Goal: Contribute content

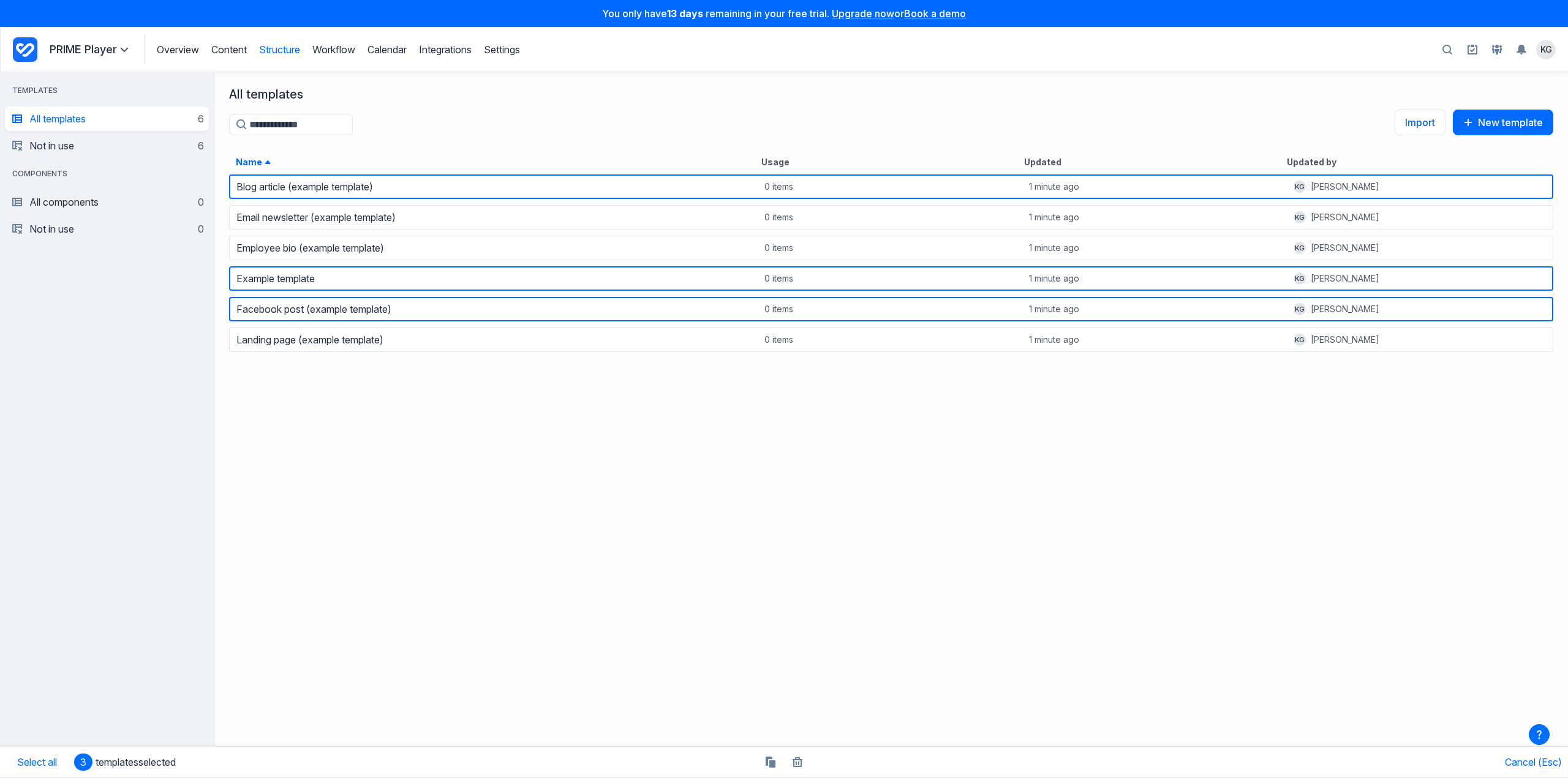
click at [234, 50] on link "Content" at bounding box center [228, 50] width 35 height 12
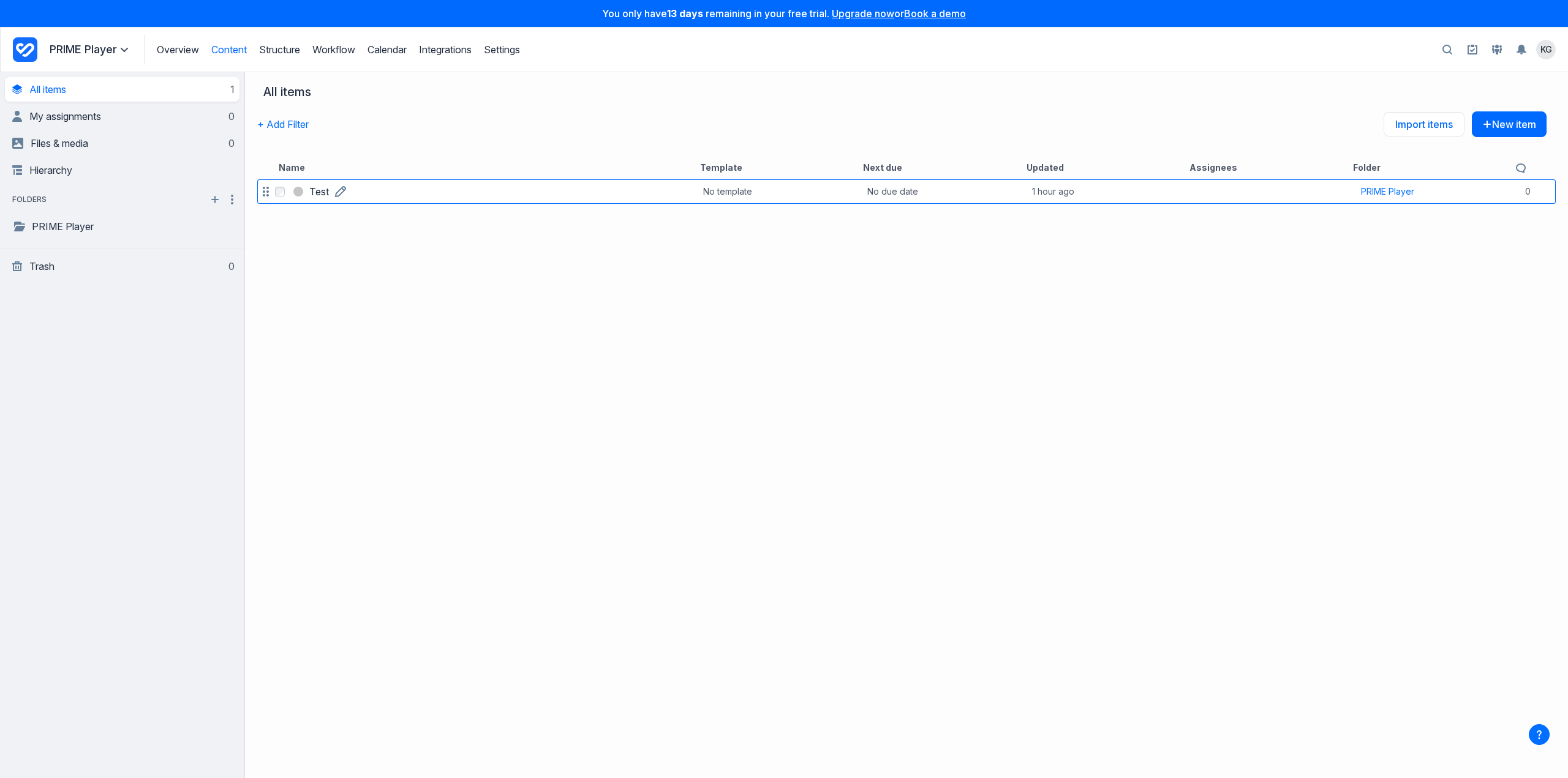
click at [329, 191] on link "Test" at bounding box center [319, 191] width 20 height 15
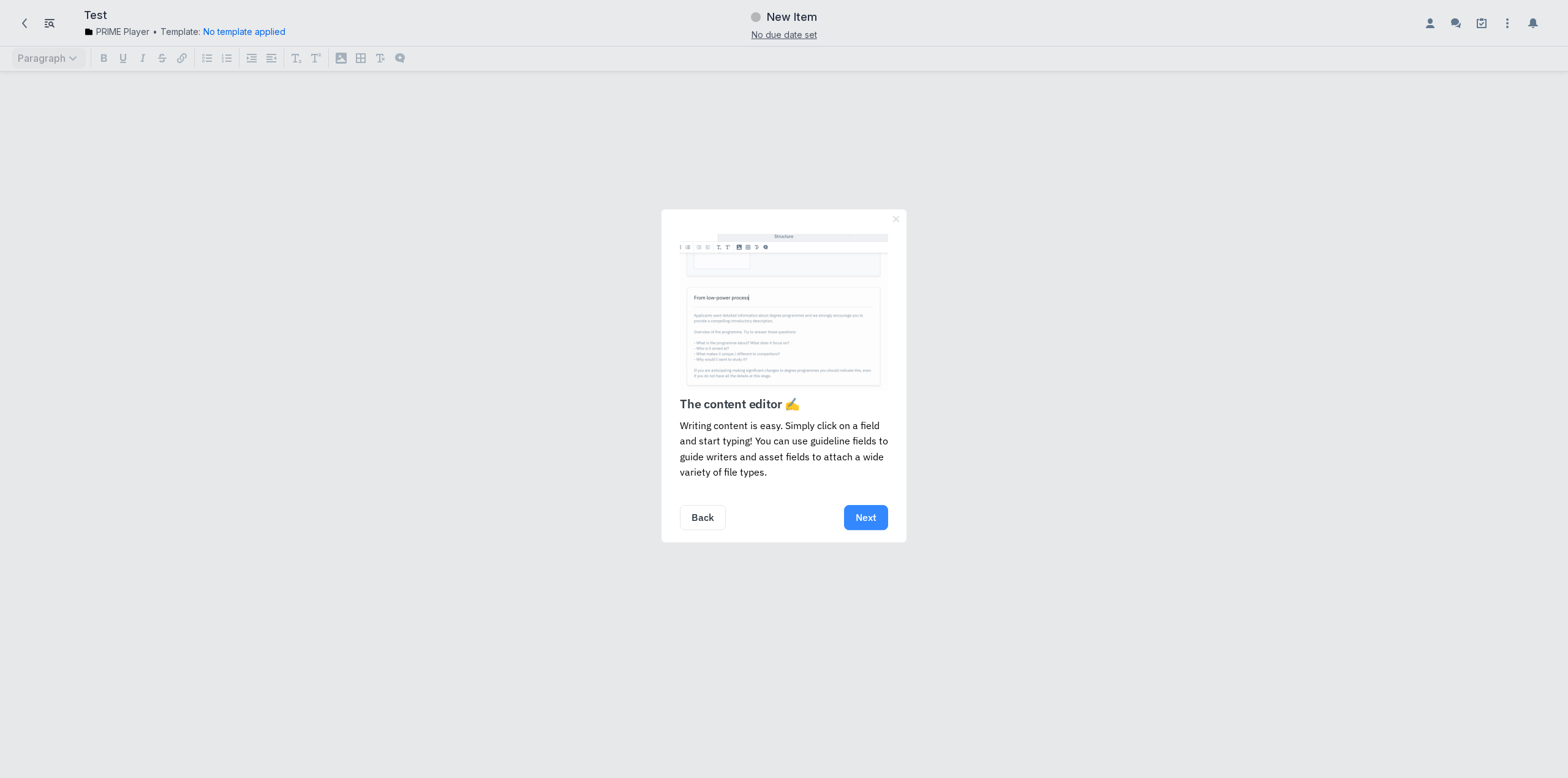
click at [878, 520] on link "Next" at bounding box center [866, 517] width 44 height 25
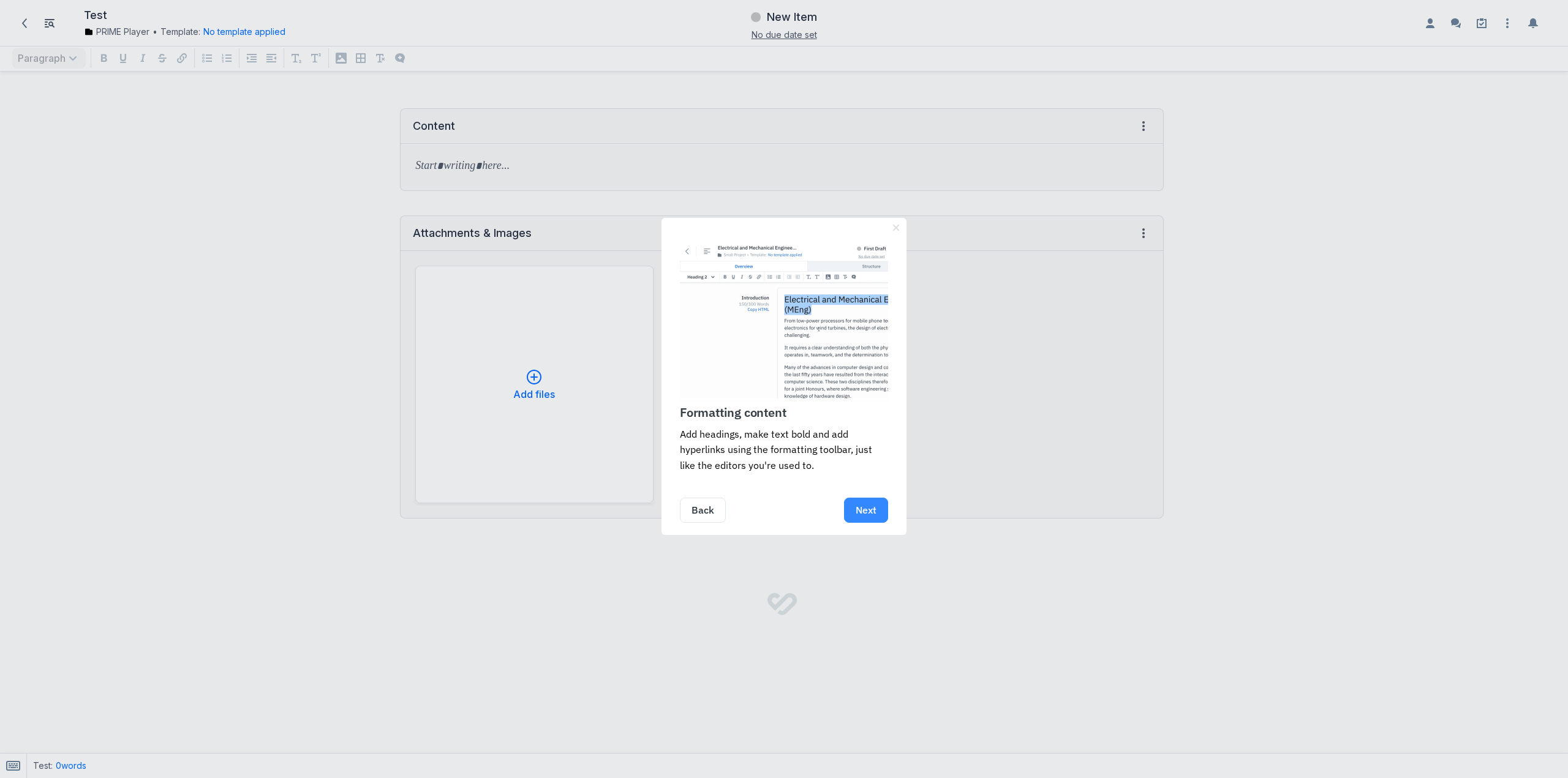
click at [877, 518] on link "Next" at bounding box center [866, 510] width 44 height 25
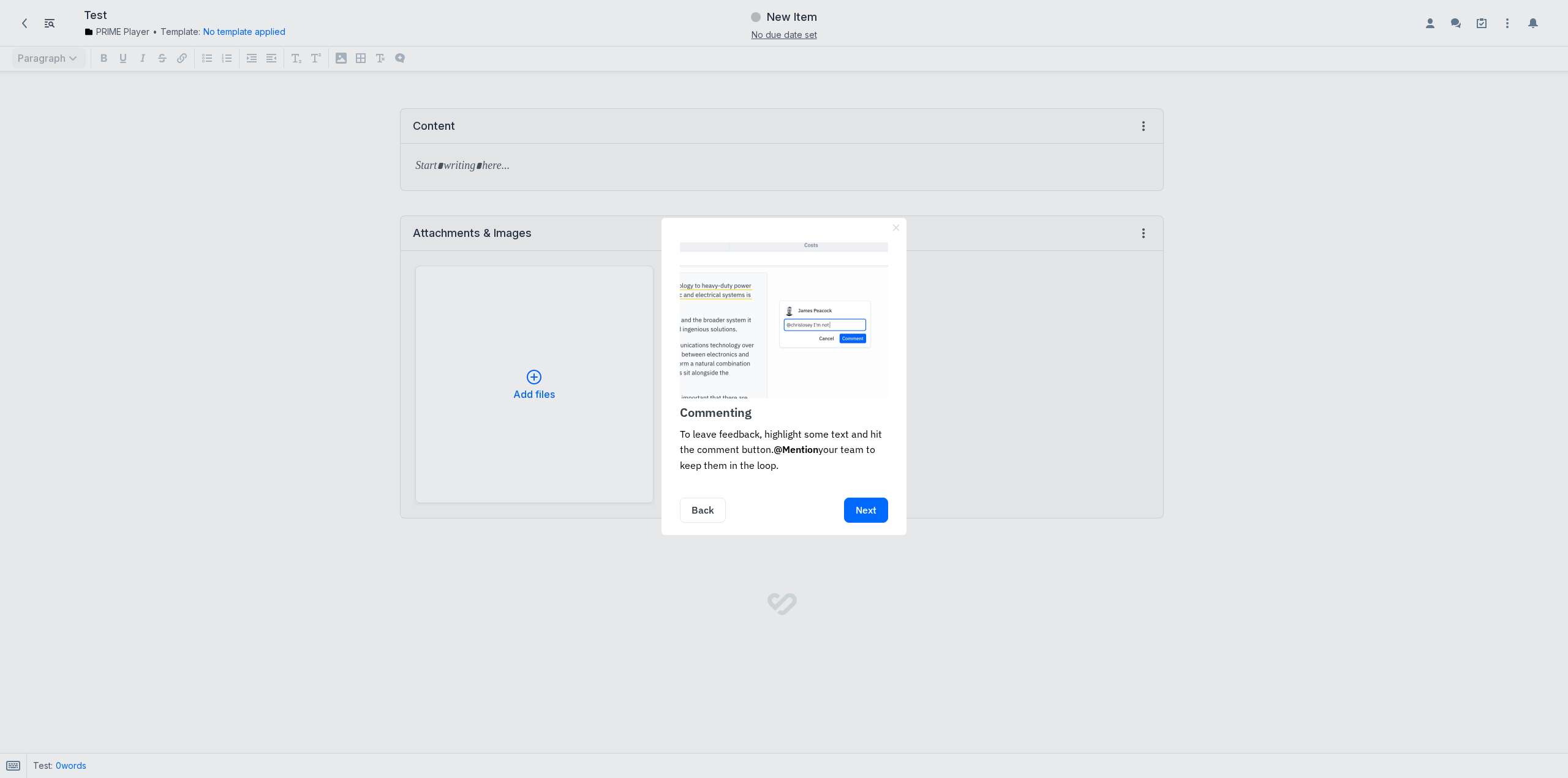
click at [877, 518] on link "Next" at bounding box center [866, 510] width 44 height 25
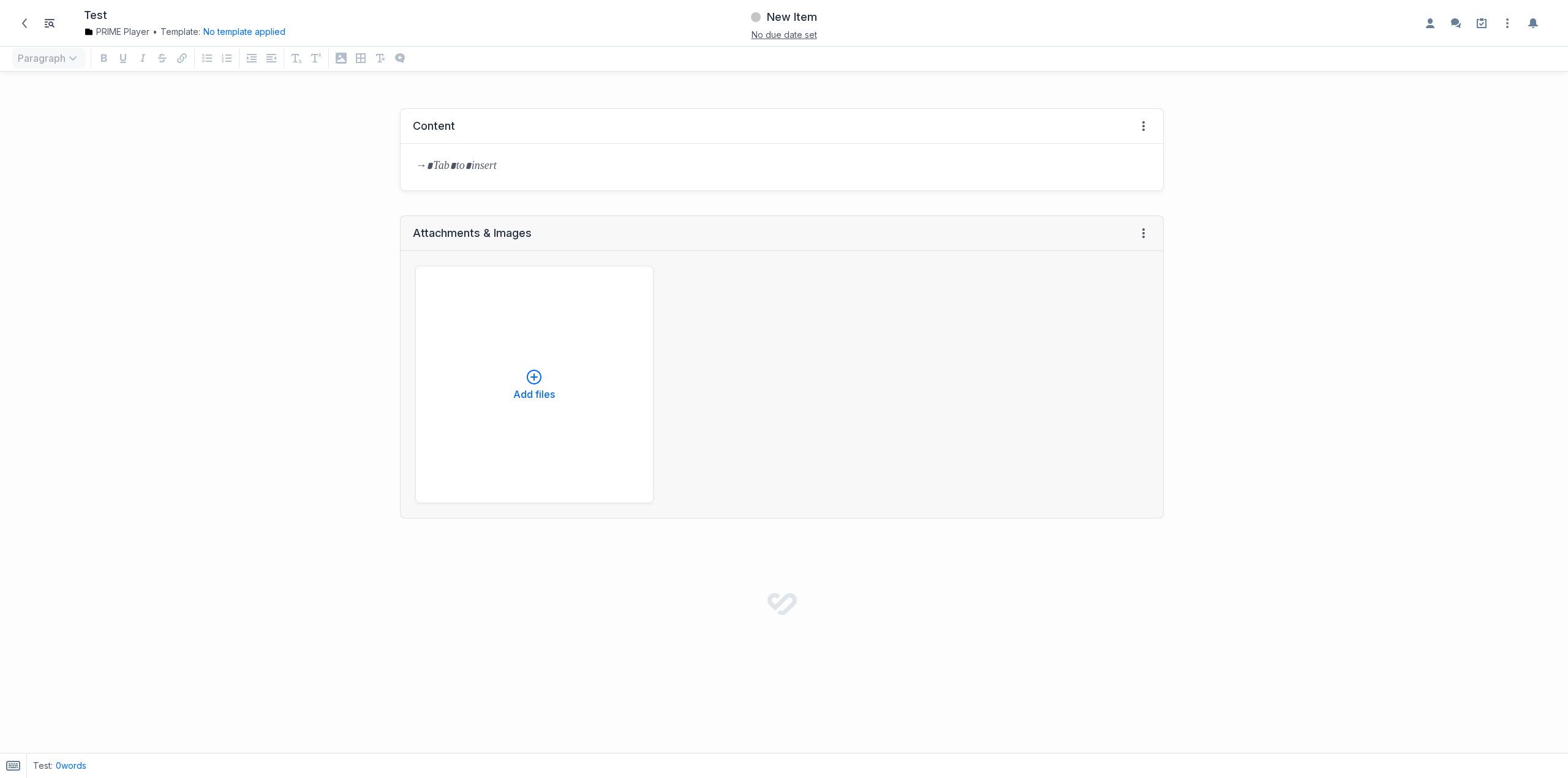
click at [596, 147] on div at bounding box center [781, 167] width 763 height 46
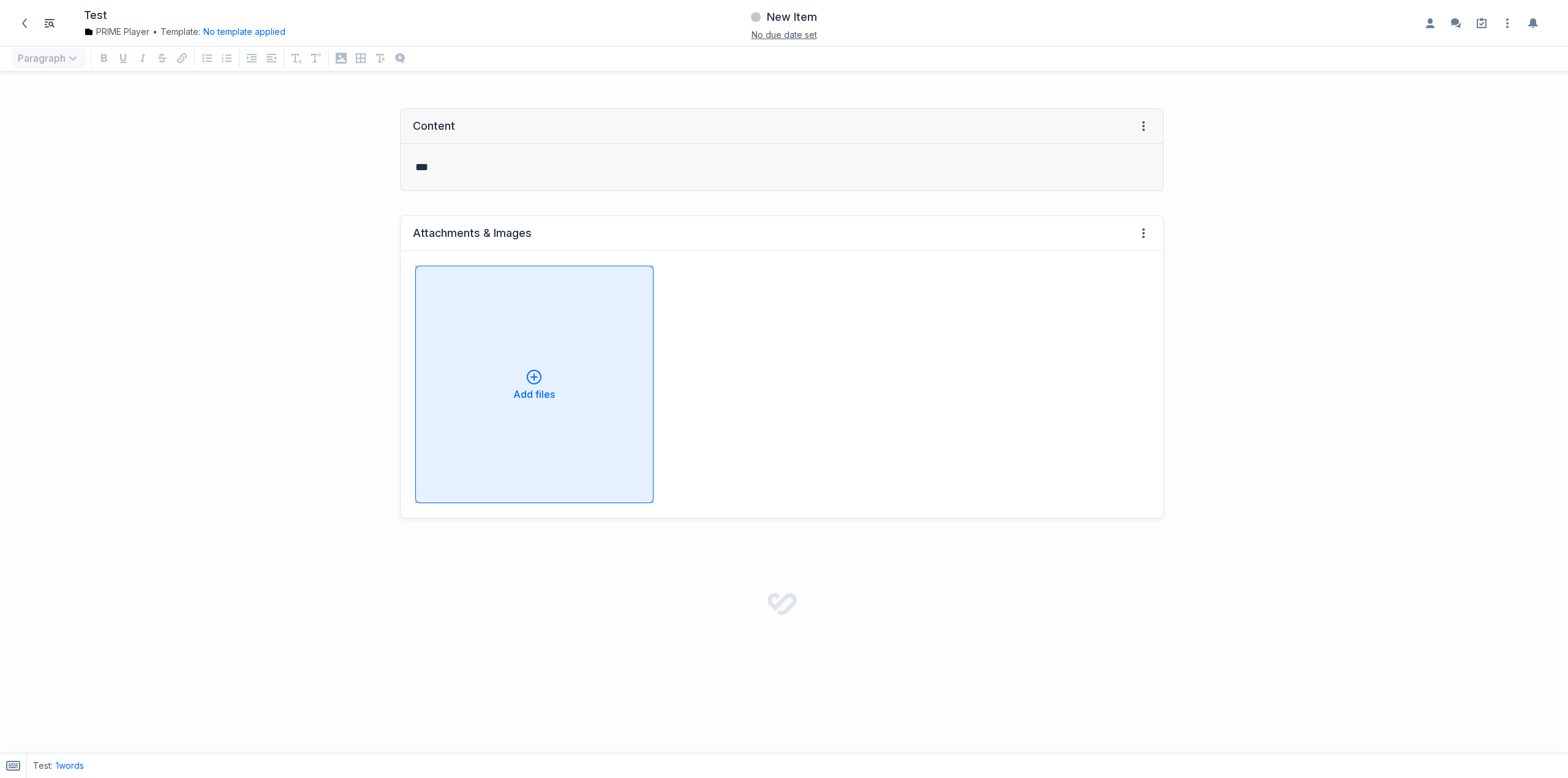
click at [592, 498] on button "Add files" at bounding box center [534, 385] width 238 height 238
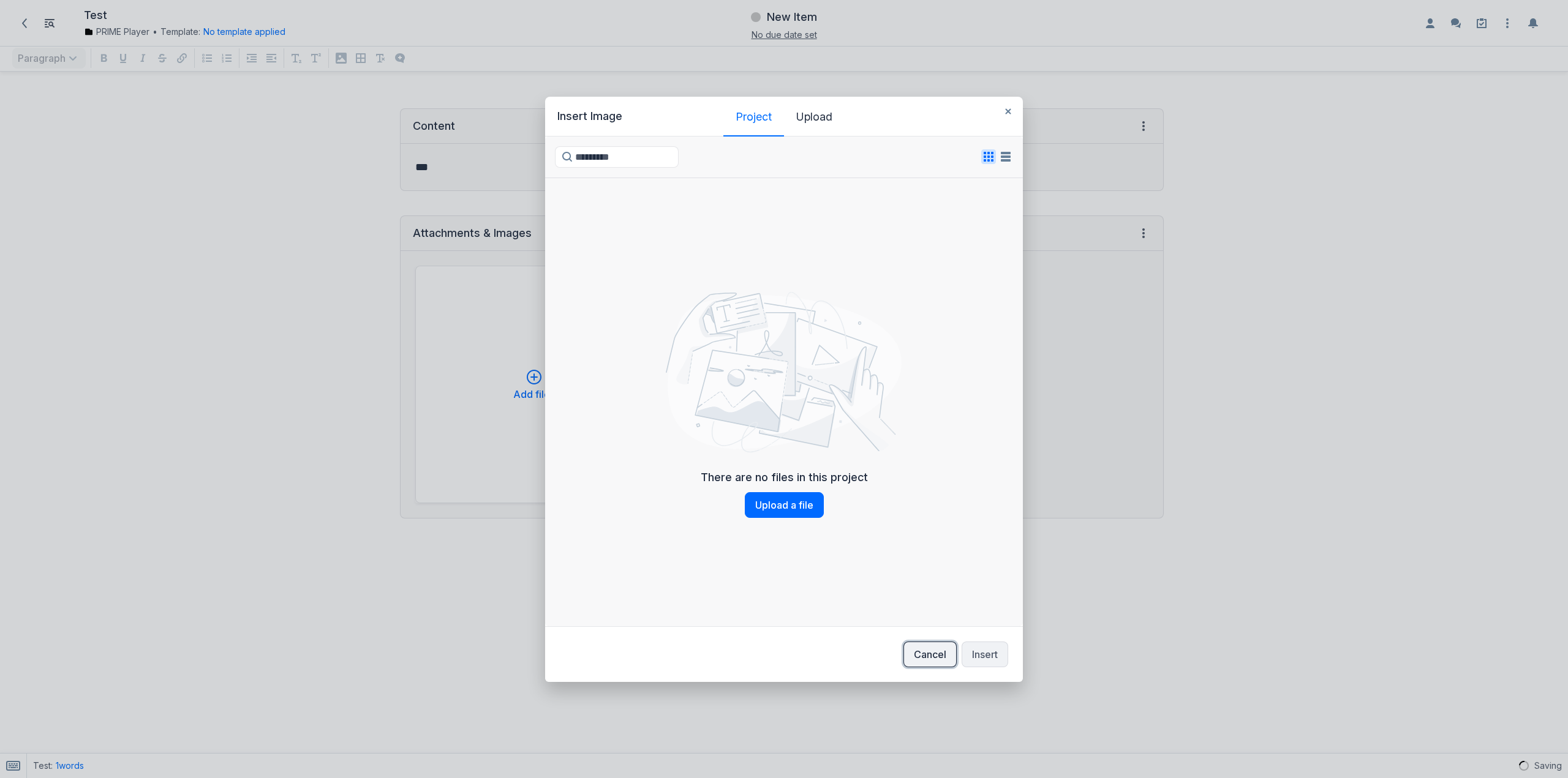
click at [942, 653] on button "Cancel" at bounding box center [930, 654] width 53 height 26
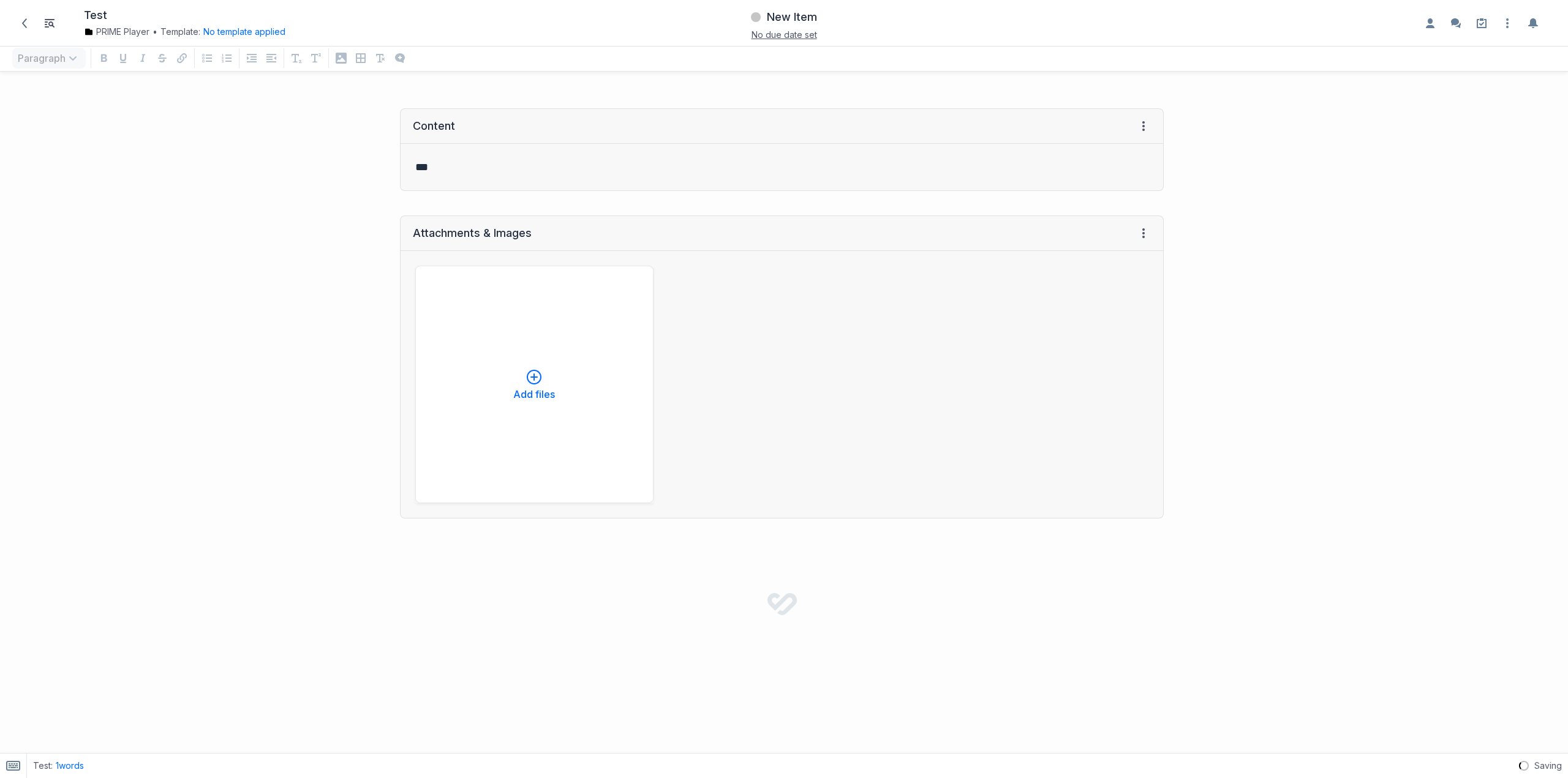
click at [781, 38] on span "No due date set" at bounding box center [784, 34] width 65 height 10
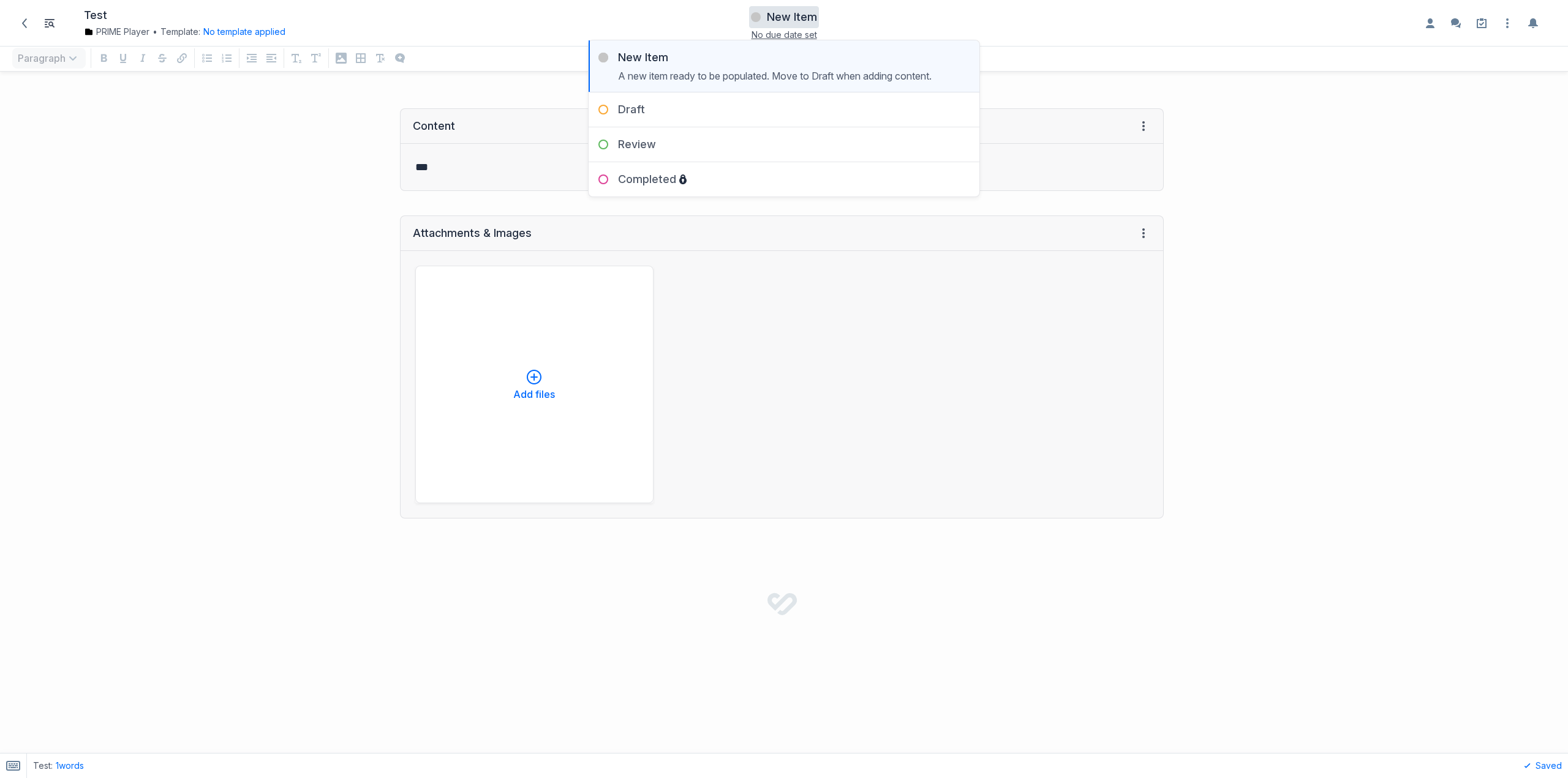
click at [782, 31] on span "No due date set" at bounding box center [784, 34] width 65 height 10
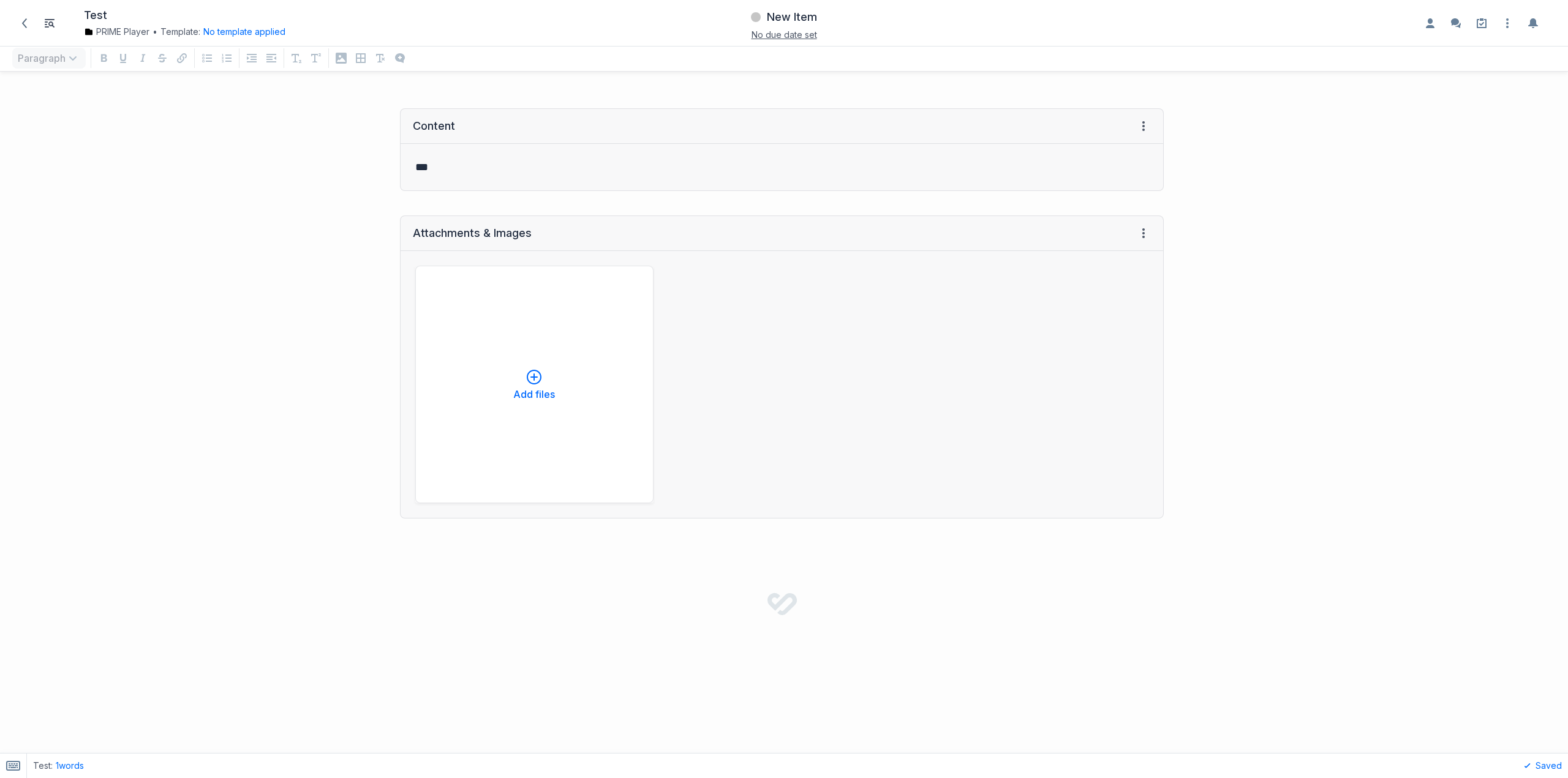
click at [782, 31] on span "No due date set" at bounding box center [784, 34] width 65 height 10
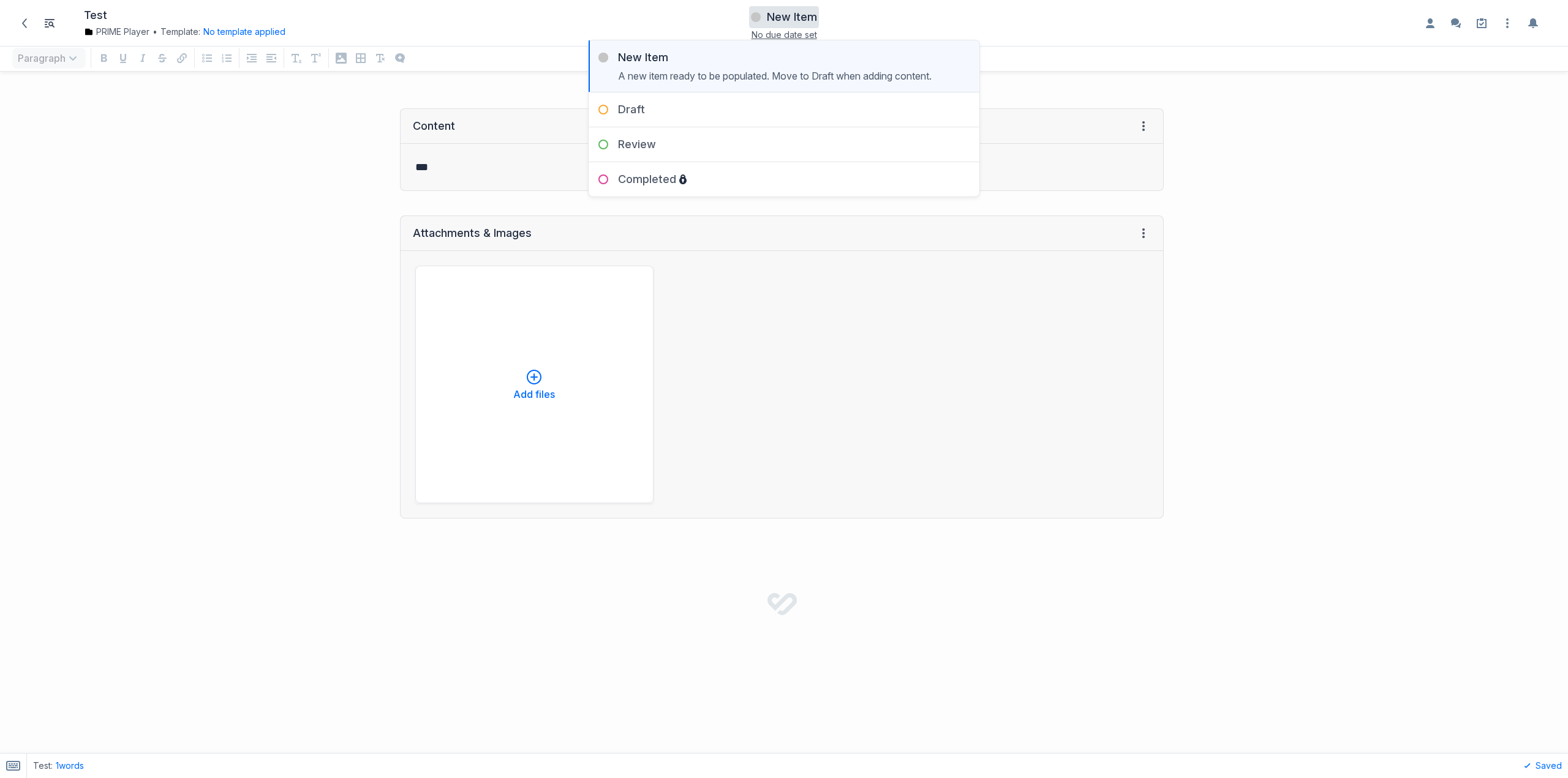
click at [783, 31] on span "No due date set" at bounding box center [784, 34] width 65 height 10
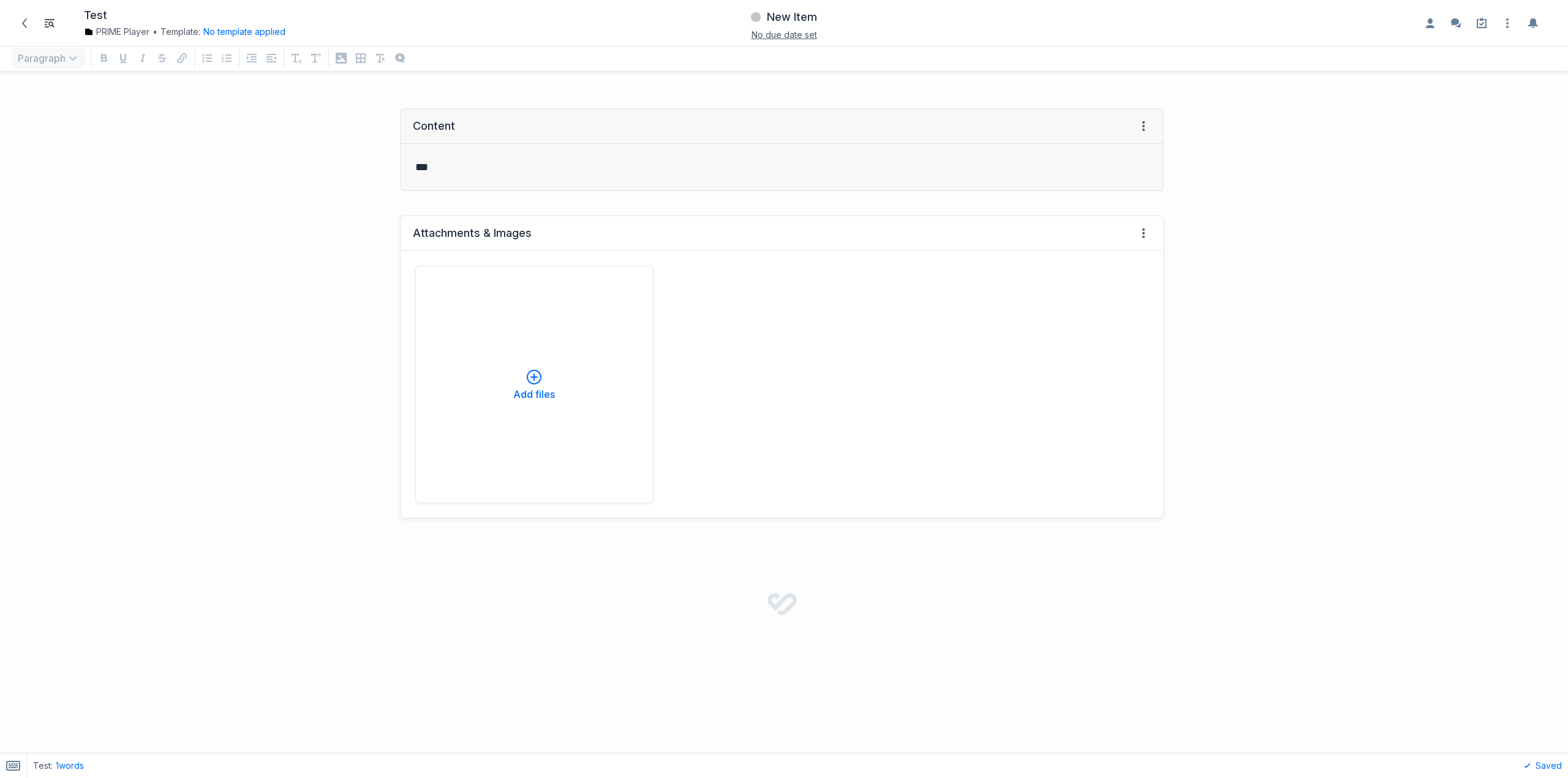
click at [1032, 304] on div "Add files" at bounding box center [782, 385] width 733 height 238
